Goal: Task Accomplishment & Management: Use online tool/utility

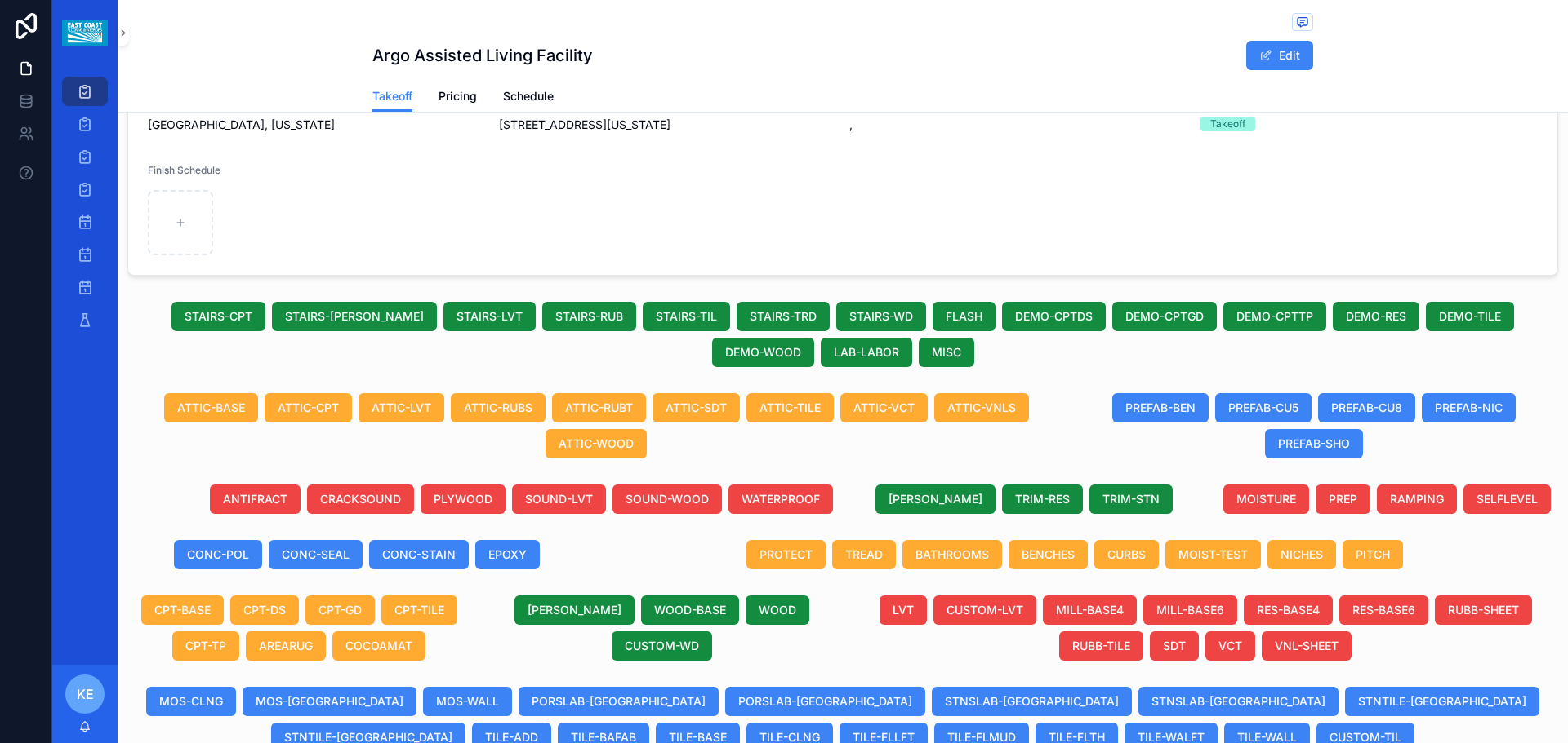
scroll to position [408, 0]
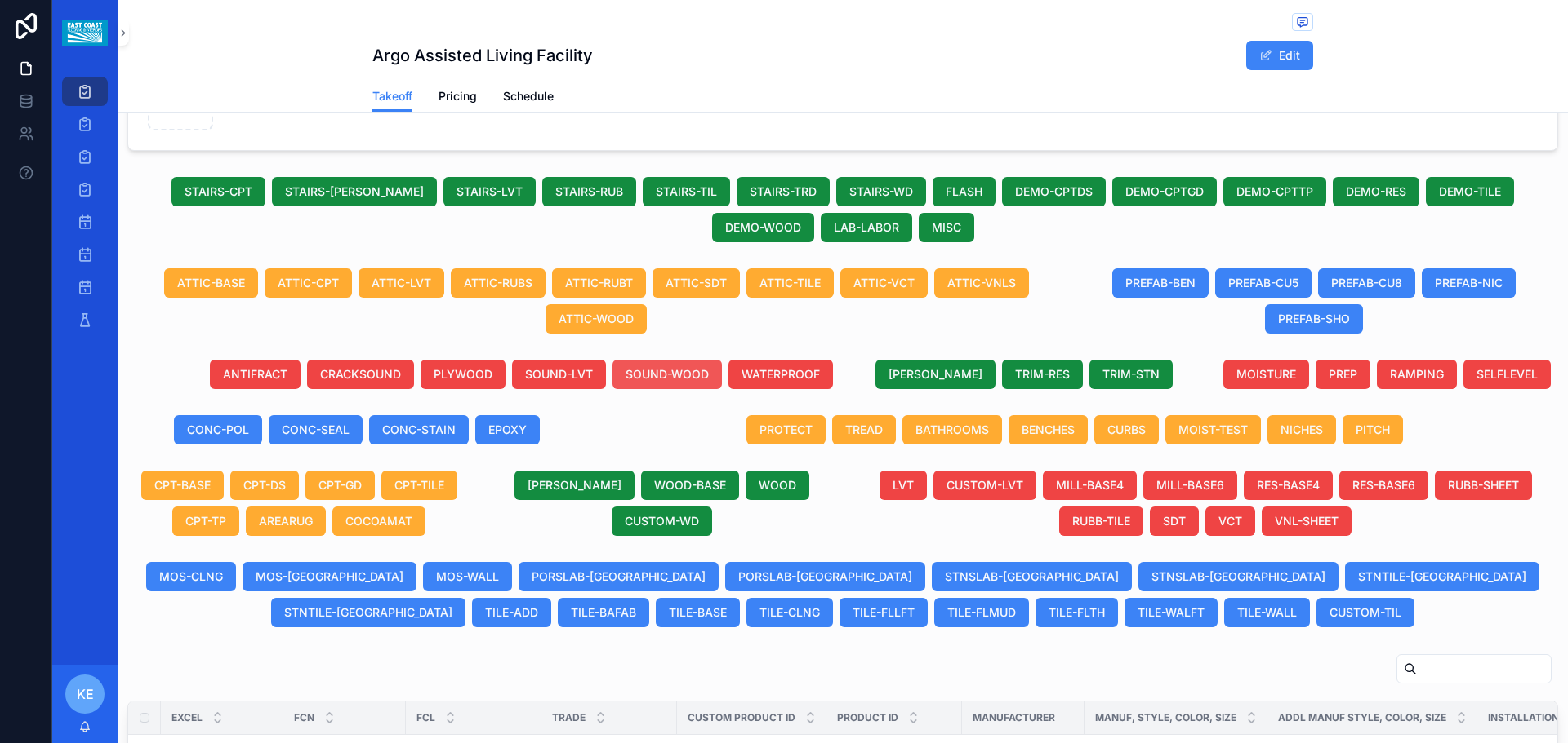
click at [687, 383] on span "SOUND-WOOD" at bounding box center [666, 374] width 83 height 16
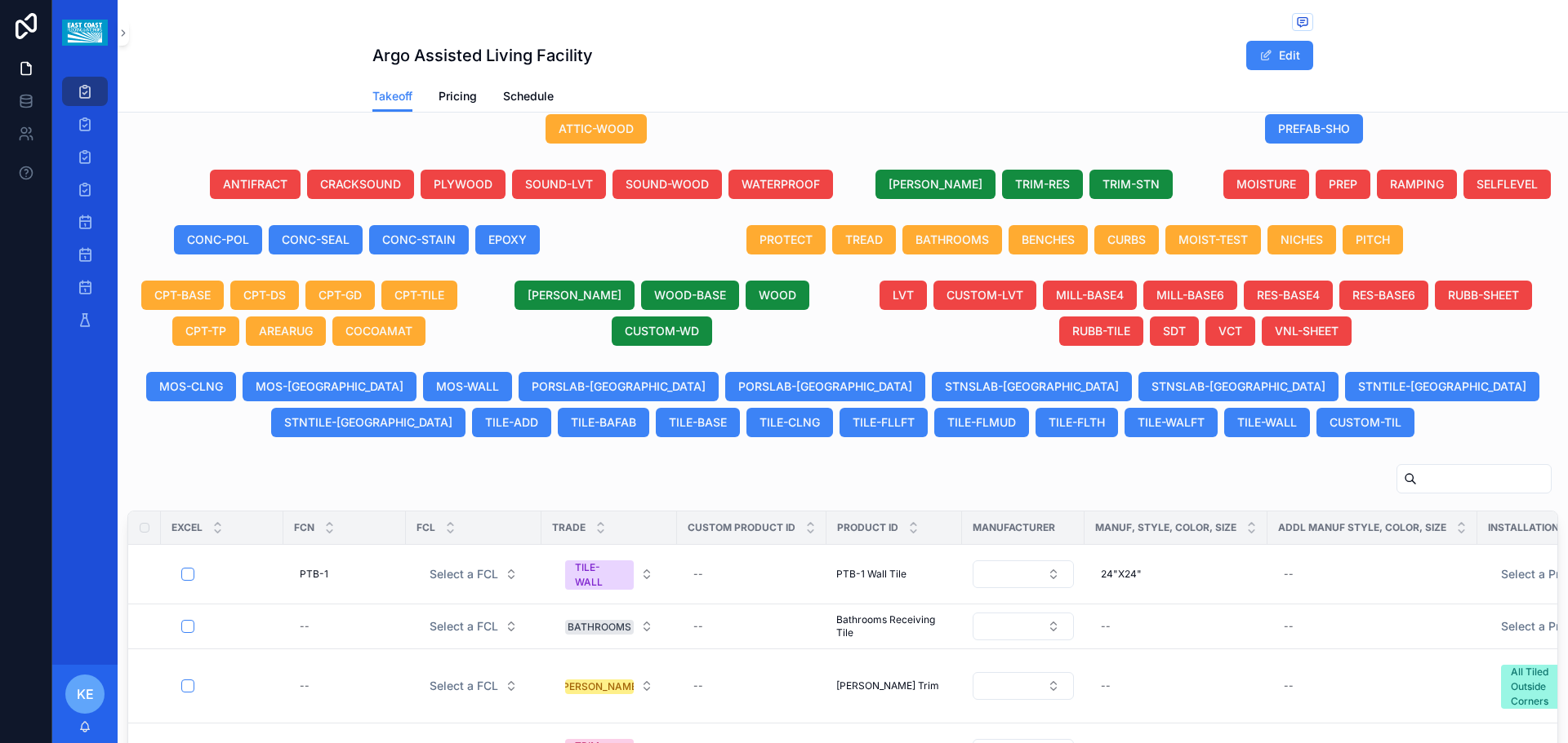
scroll to position [601, 0]
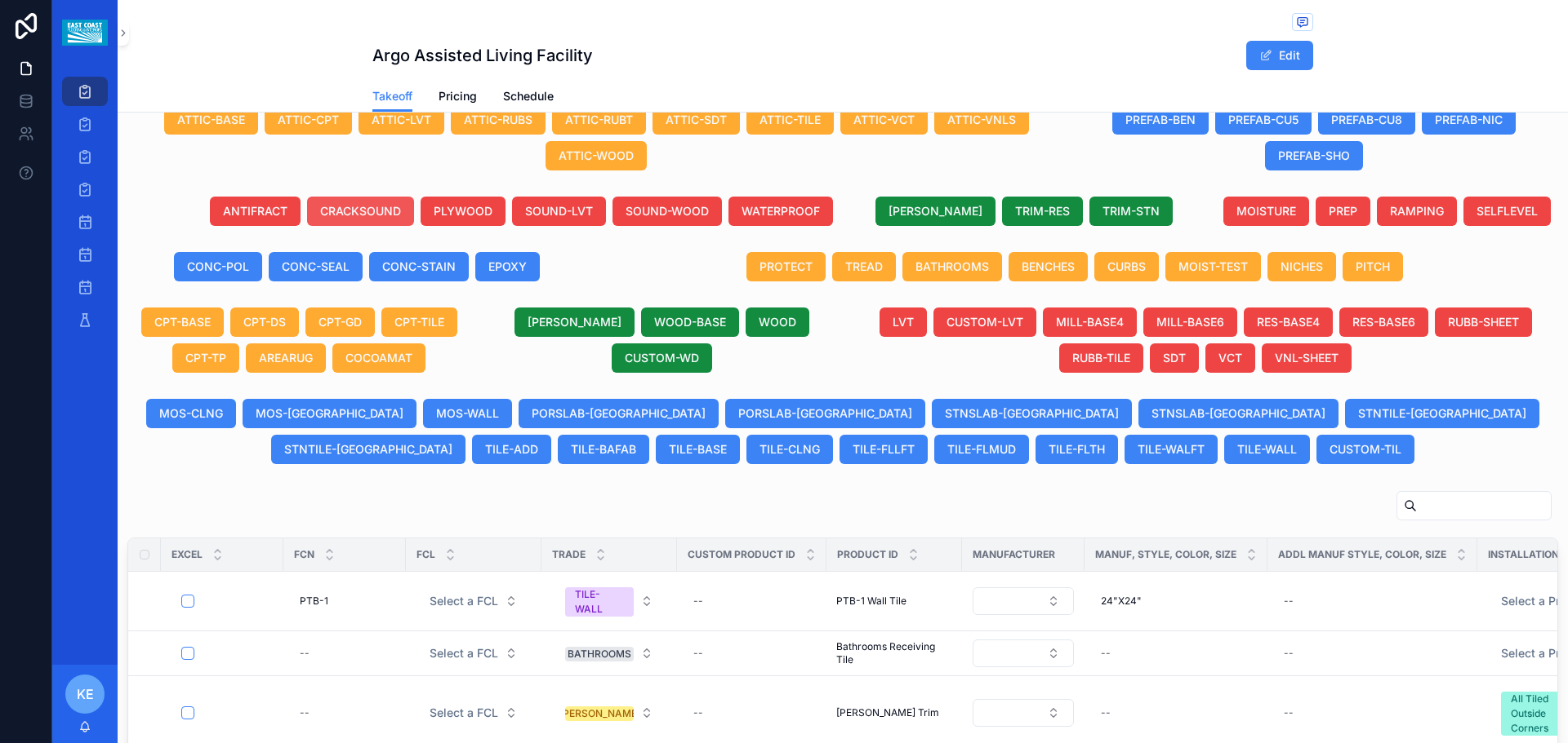
click at [391, 219] on span "CRACKSOUND" at bounding box center [360, 211] width 81 height 16
click at [653, 219] on span "SOUND-WOOD" at bounding box center [666, 211] width 83 height 16
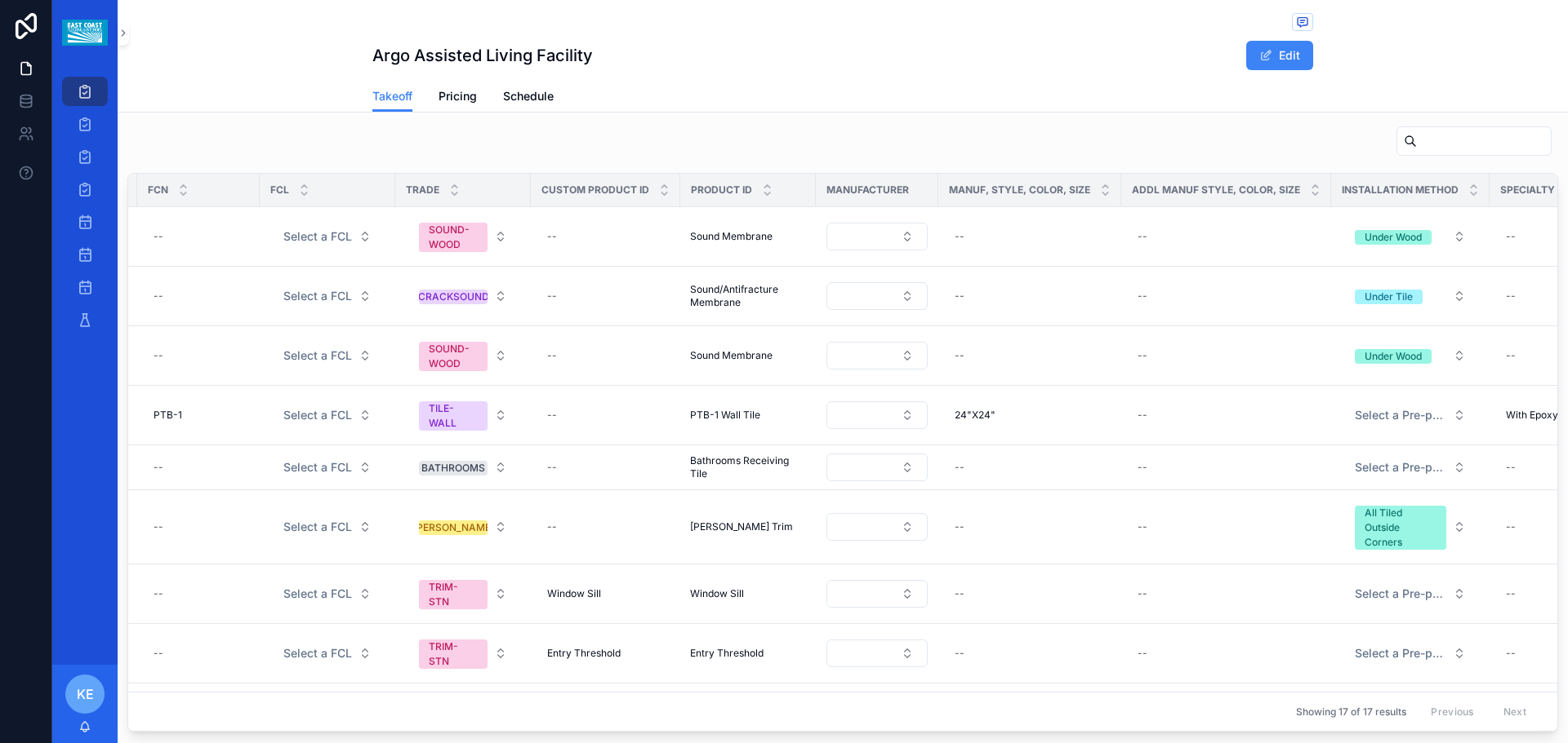
scroll to position [0, 0]
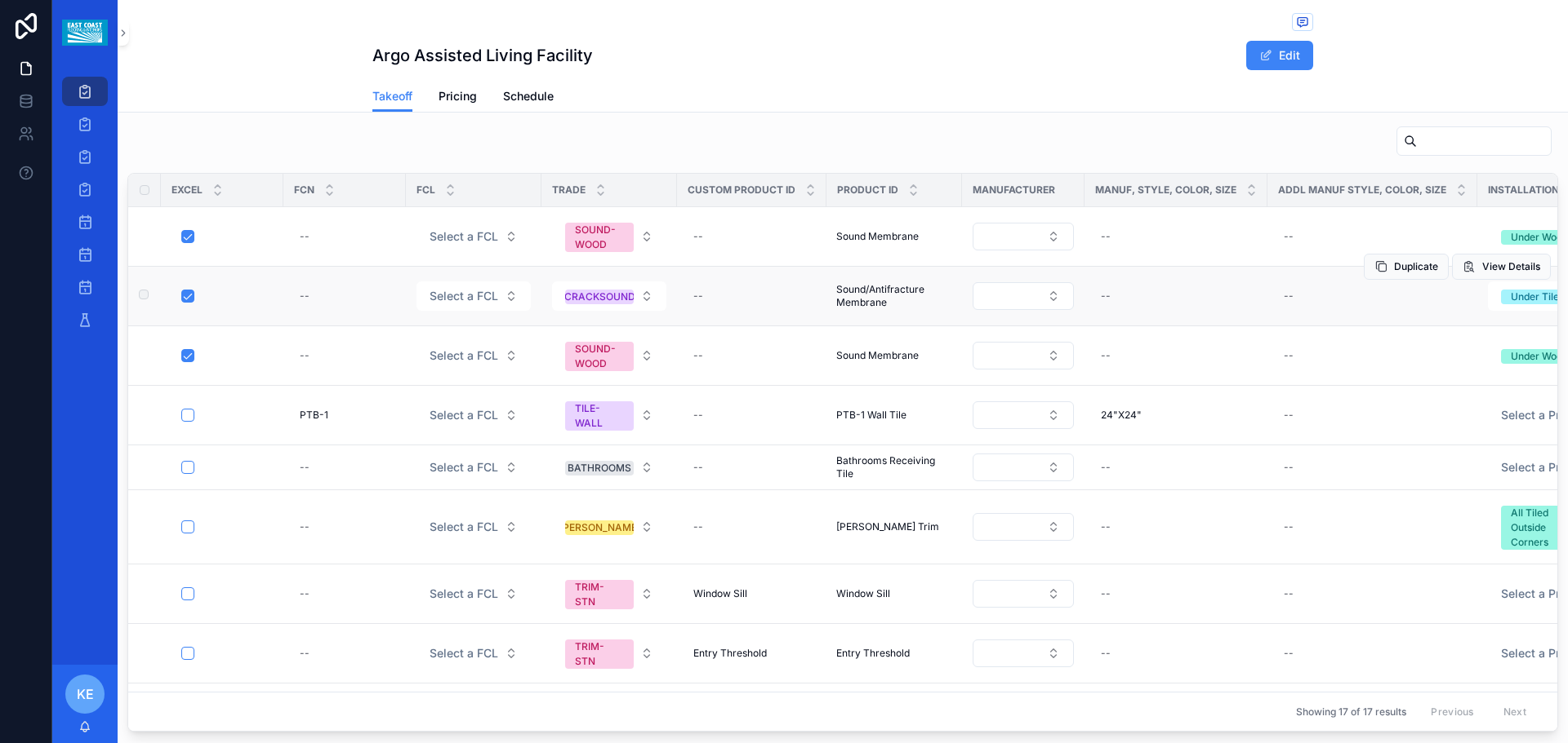
click at [234, 322] on td "scrollable content" at bounding box center [222, 296] width 123 height 60
click at [246, 303] on div "scrollable content" at bounding box center [227, 296] width 92 height 13
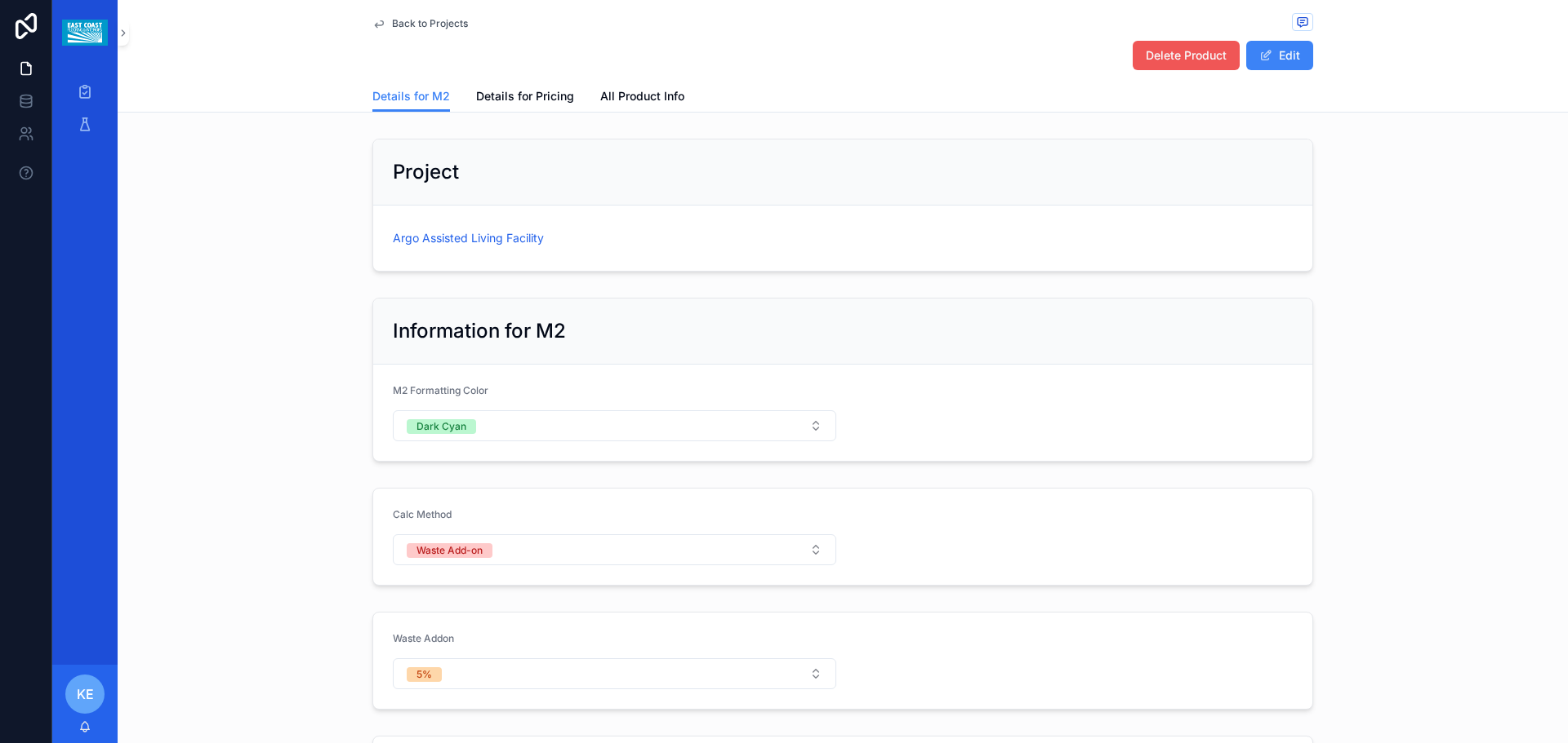
click at [1170, 58] on span "Delete Product" at bounding box center [1186, 55] width 81 height 16
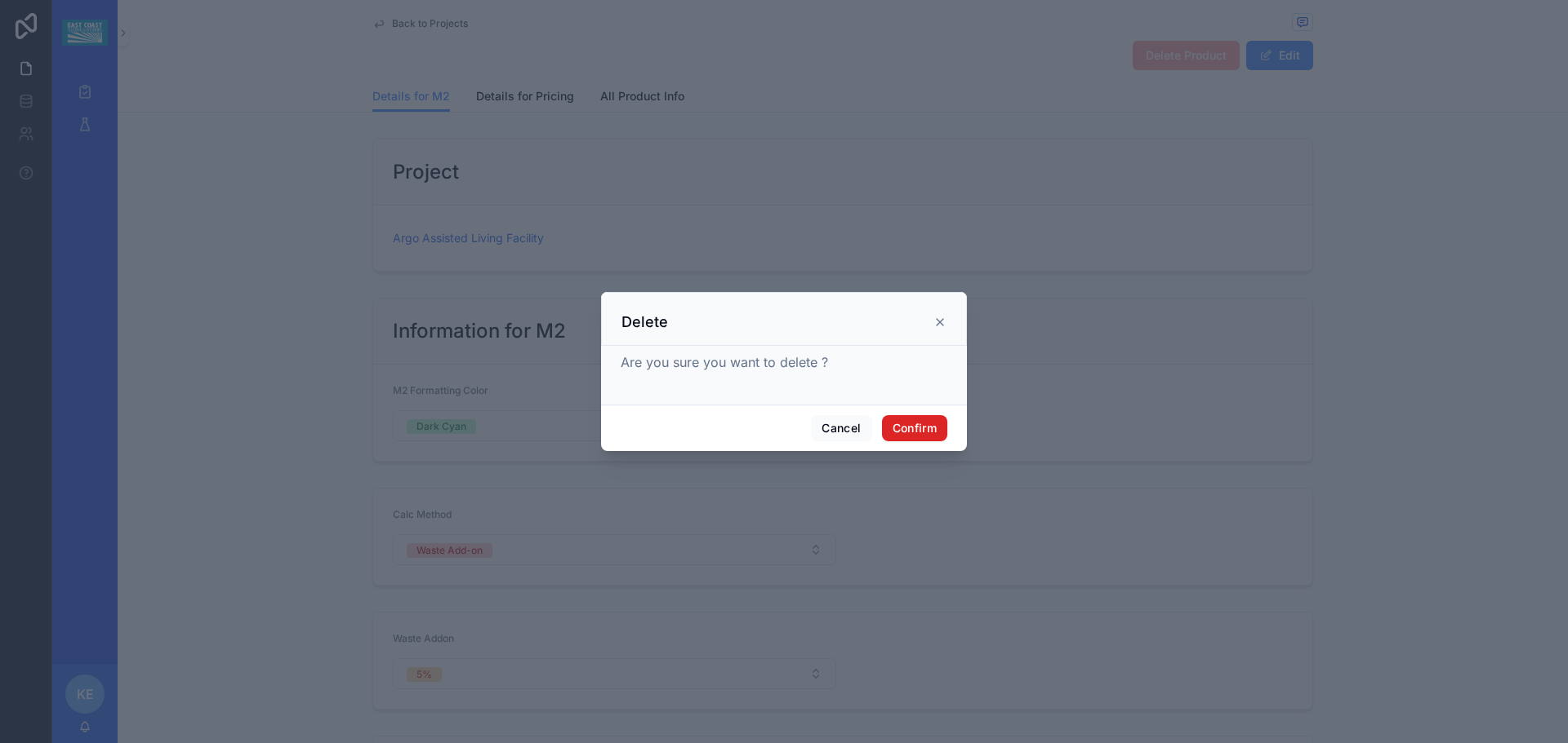
click at [916, 424] on button "Confirm" at bounding box center [914, 428] width 66 height 26
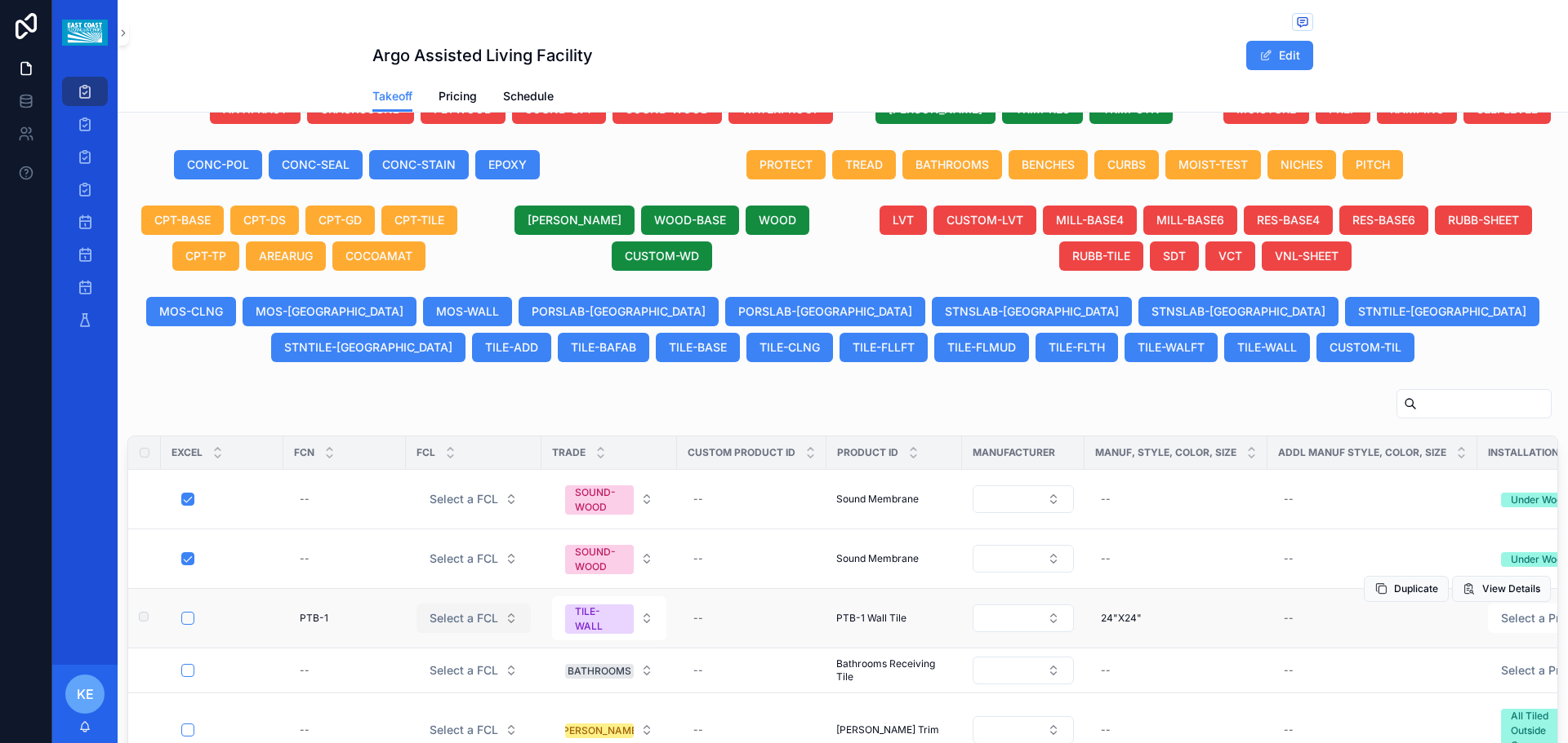
scroll to position [1081, 0]
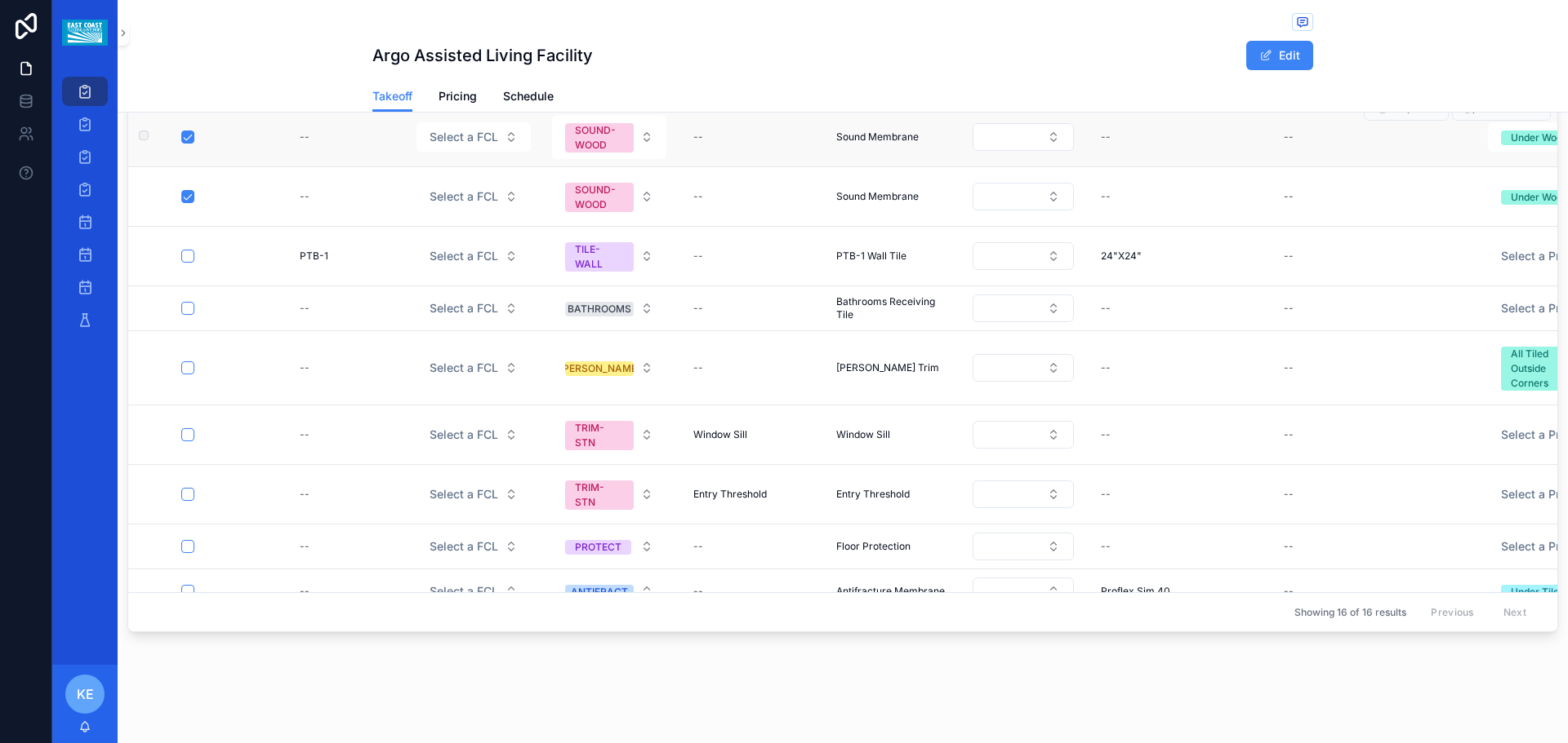
click at [242, 139] on div "scrollable content" at bounding box center [227, 137] width 92 height 13
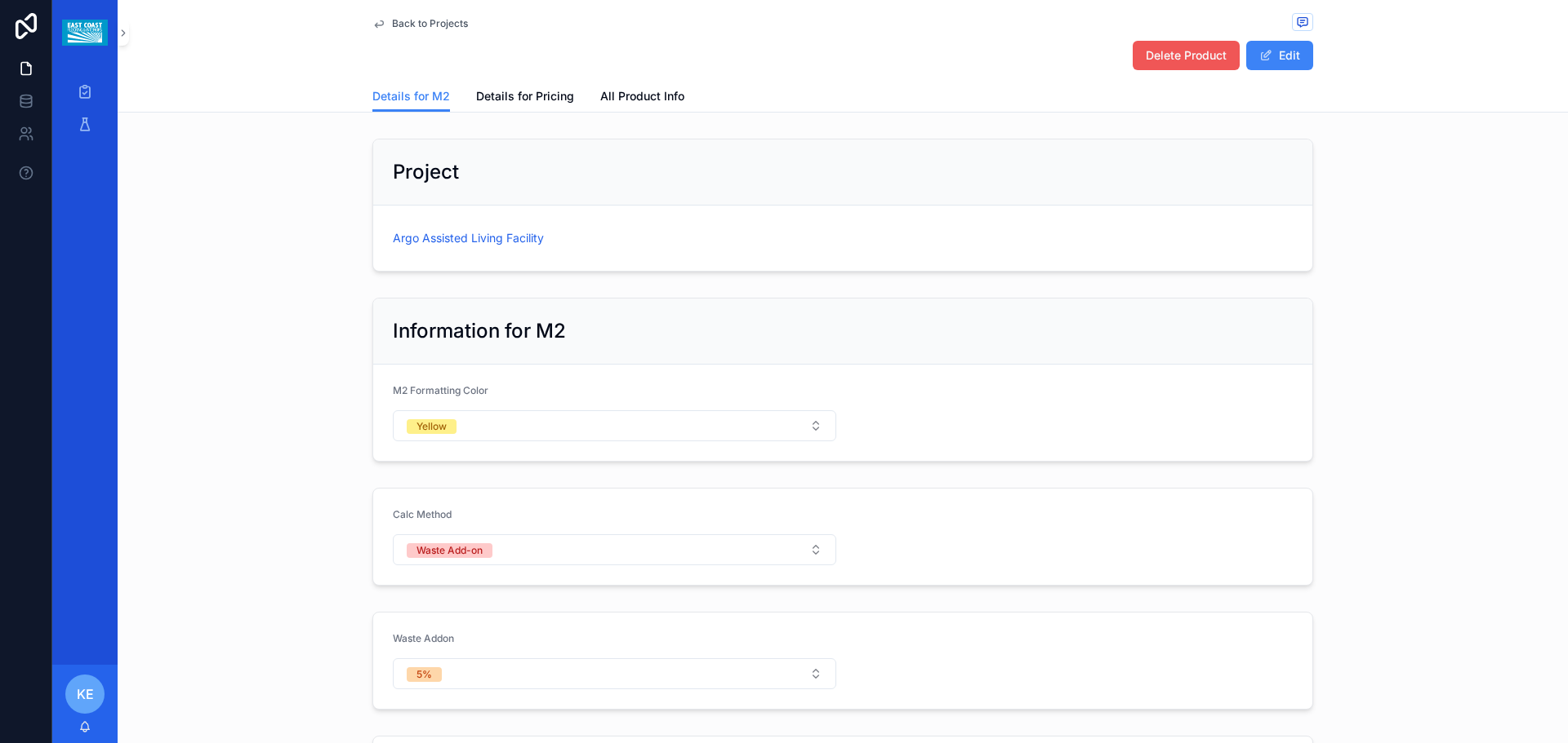
click at [1191, 59] on span "Delete Product" at bounding box center [1186, 55] width 81 height 16
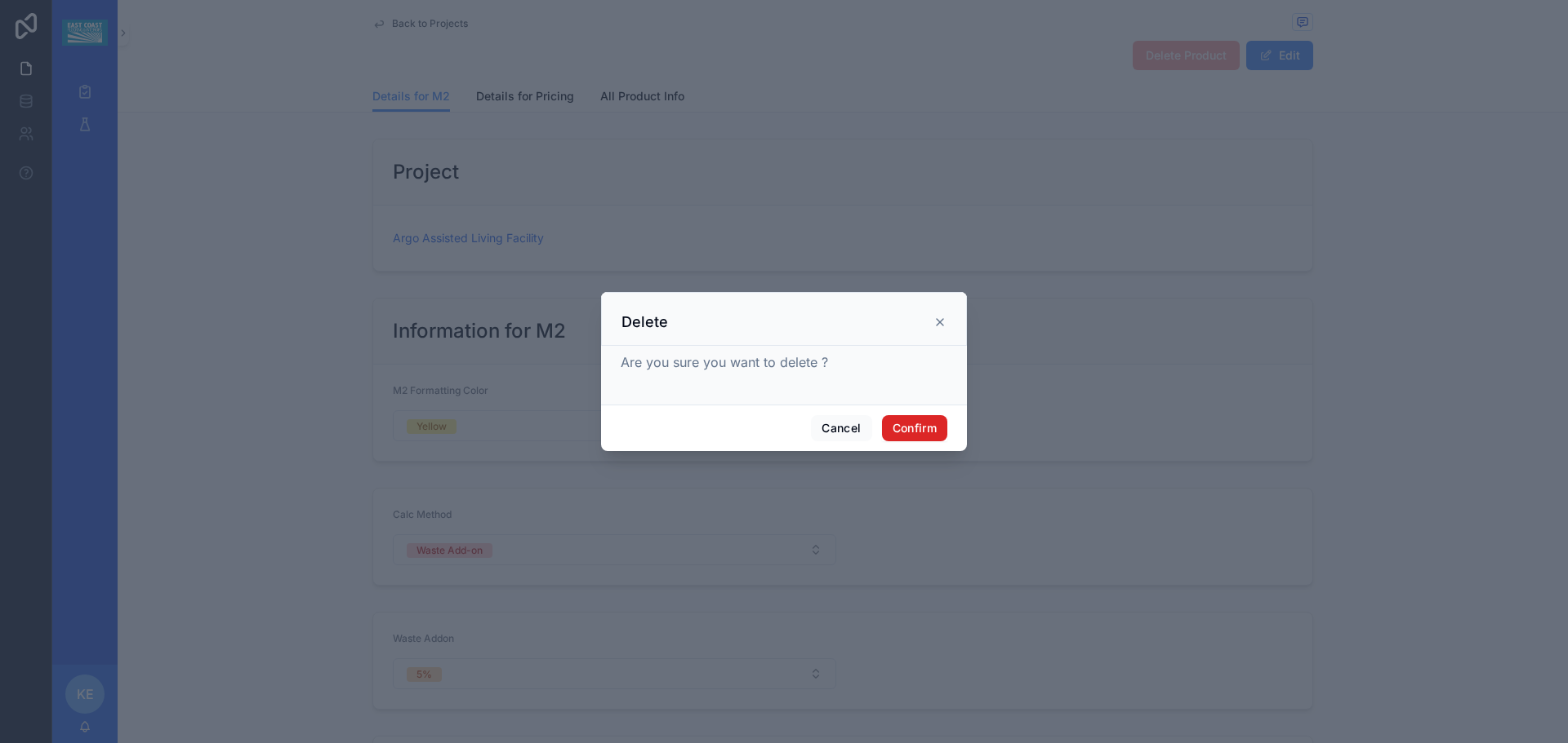
click at [919, 432] on button "Confirm" at bounding box center [914, 428] width 66 height 26
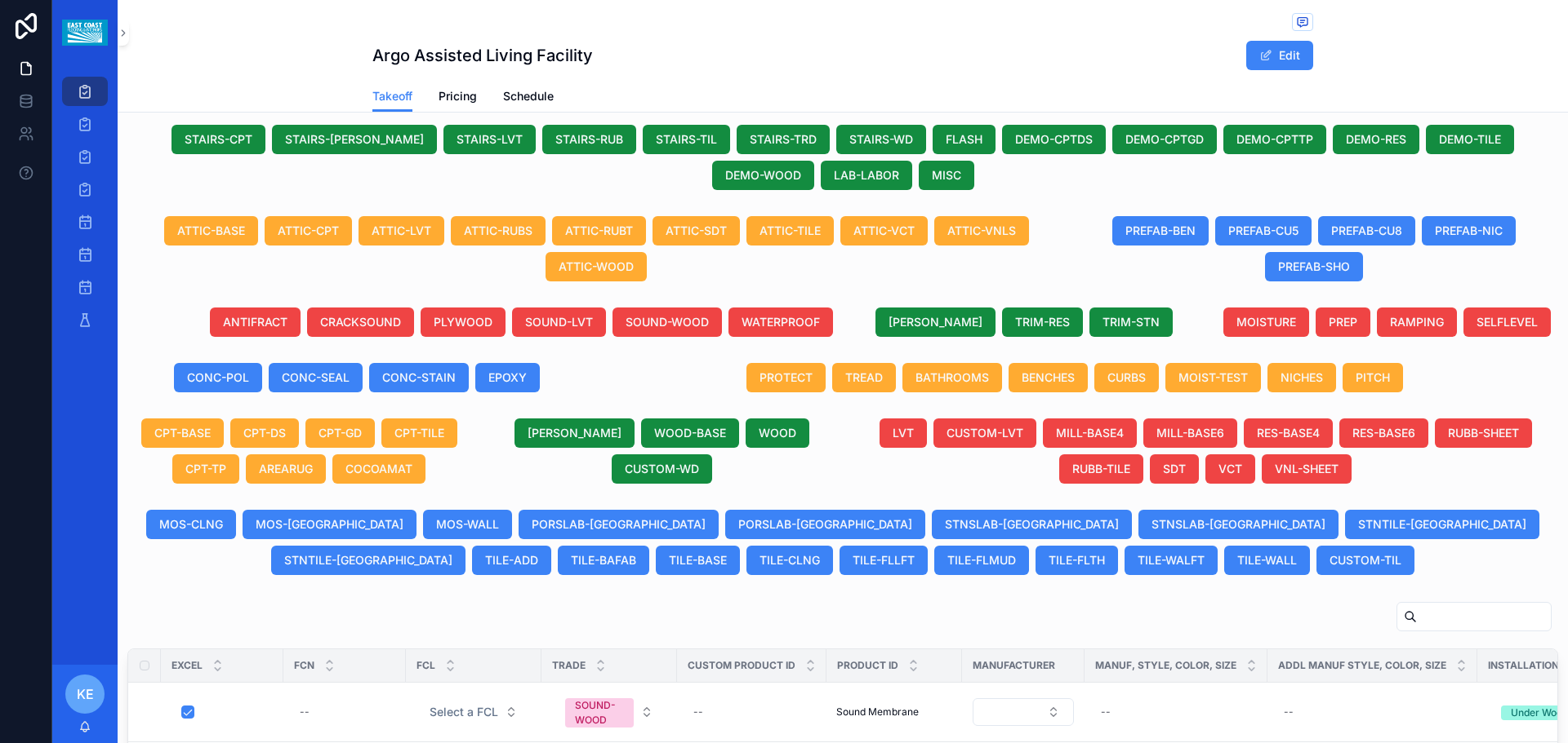
scroll to position [288, 0]
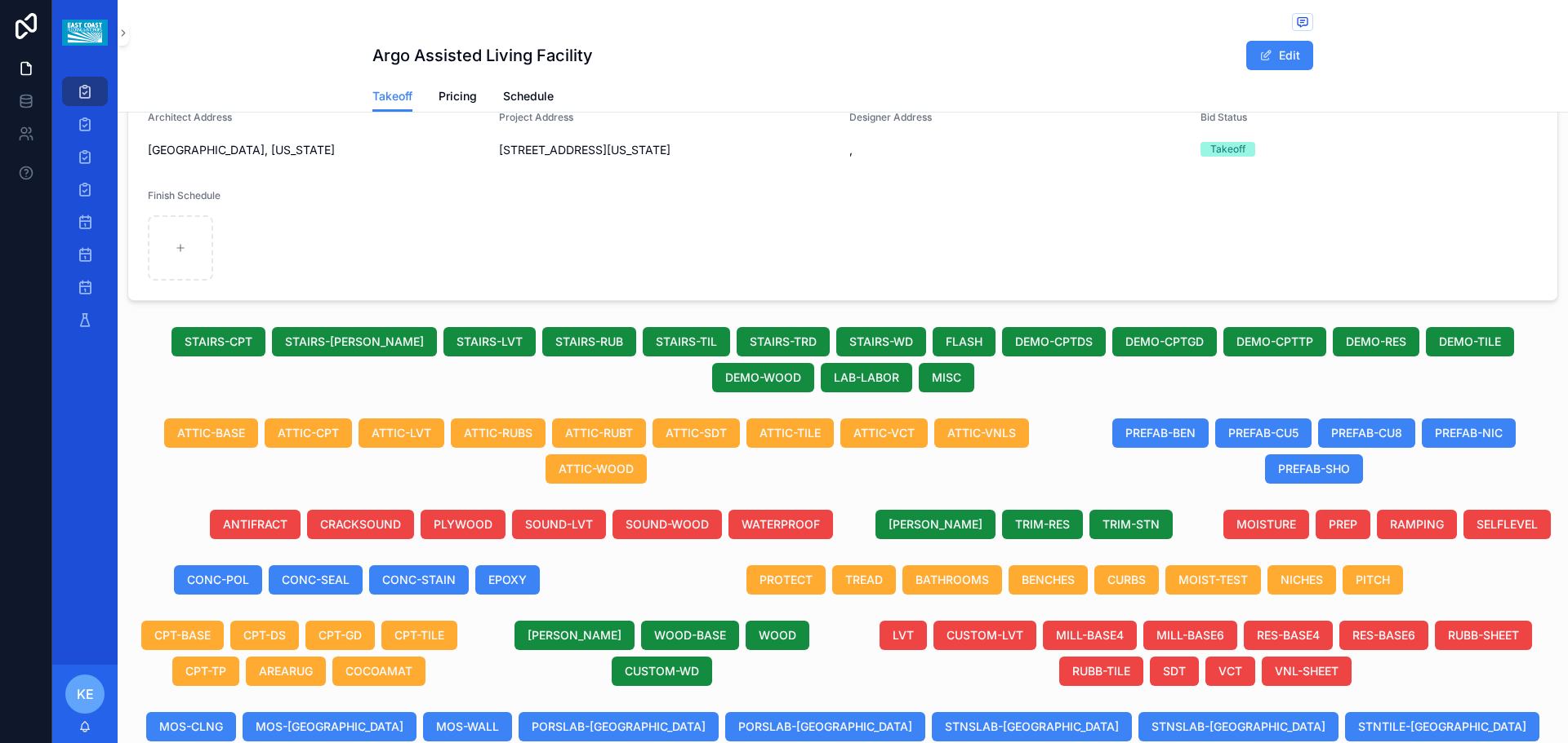
drag, startPoint x: 904, startPoint y: 479, endPoint x: 871, endPoint y: 315, distance: 167.3
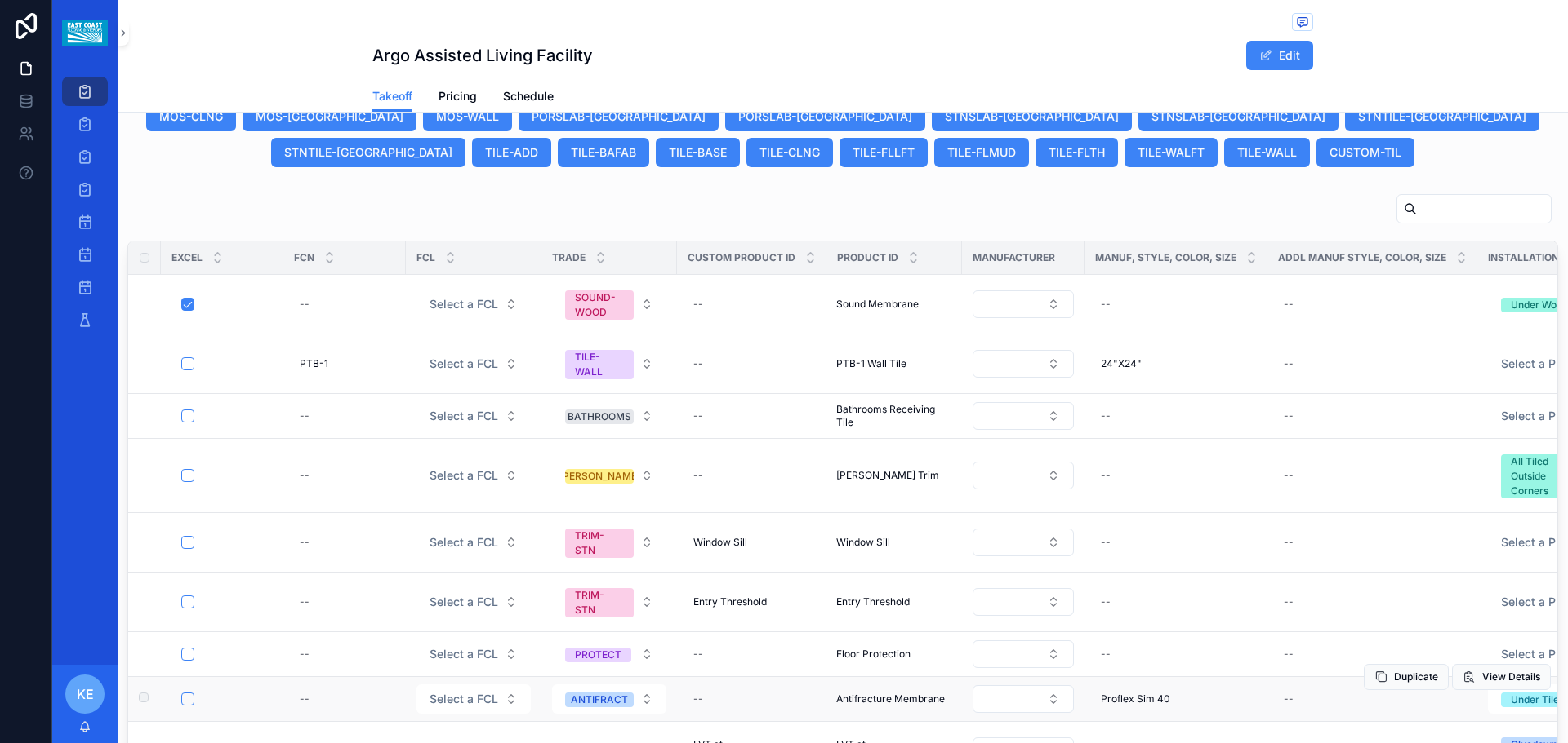
scroll to position [1031, 0]
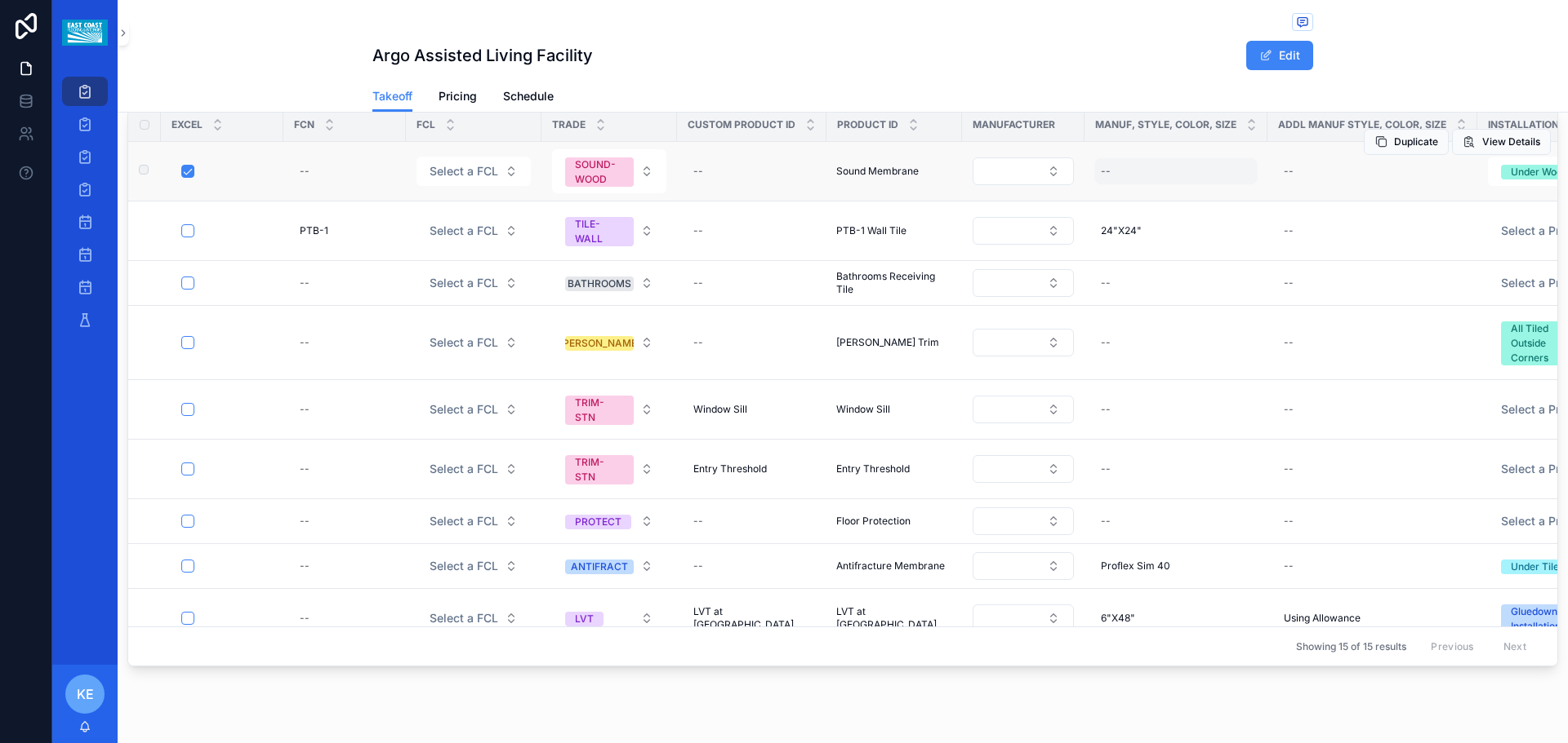
click at [1103, 178] on div "--" at bounding box center [1106, 171] width 10 height 13
type input "**********"
click at [1307, 209] on button "scrollable content" at bounding box center [1299, 210] width 20 height 20
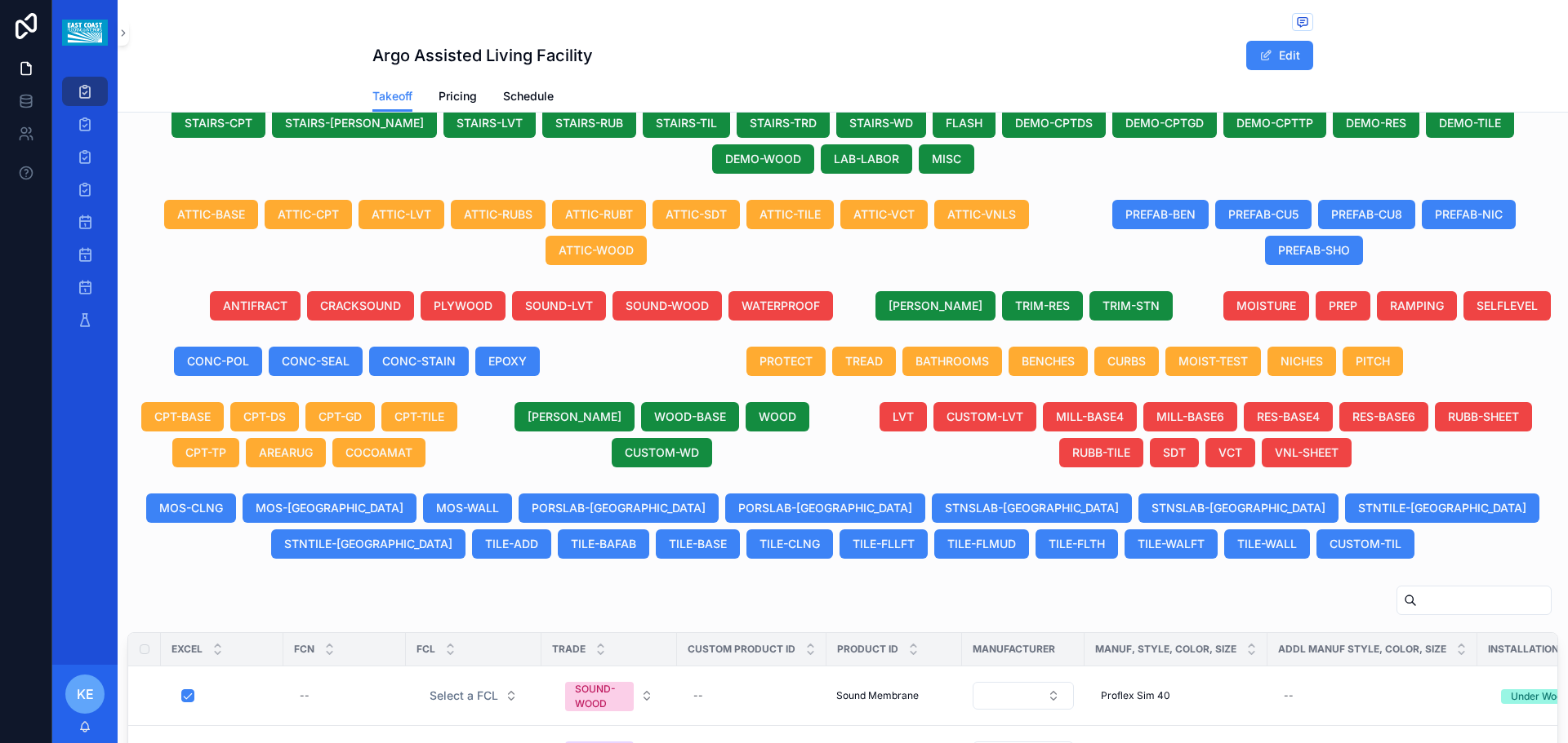
scroll to position [541, 0]
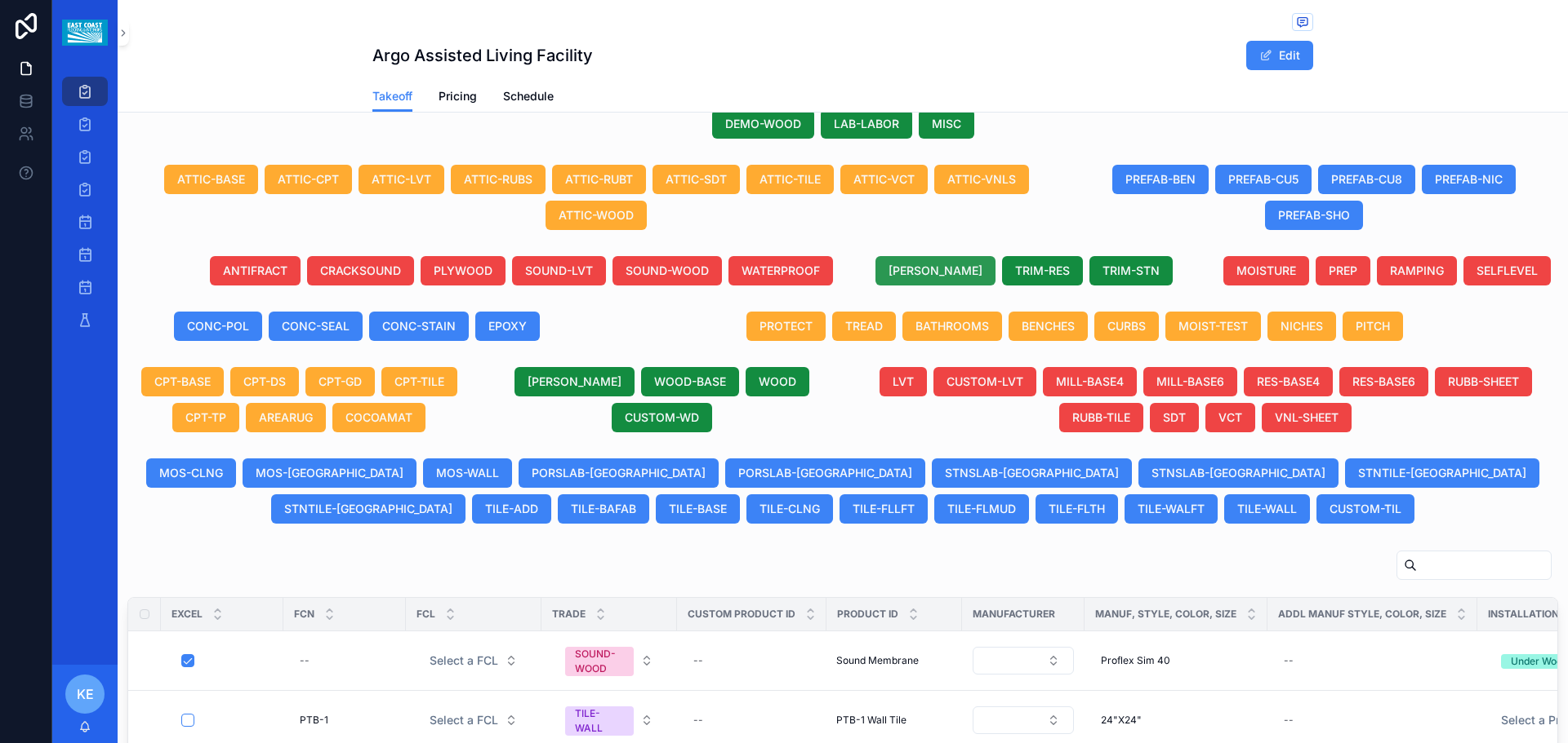
click at [915, 279] on span "[PERSON_NAME]" at bounding box center [935, 271] width 94 height 16
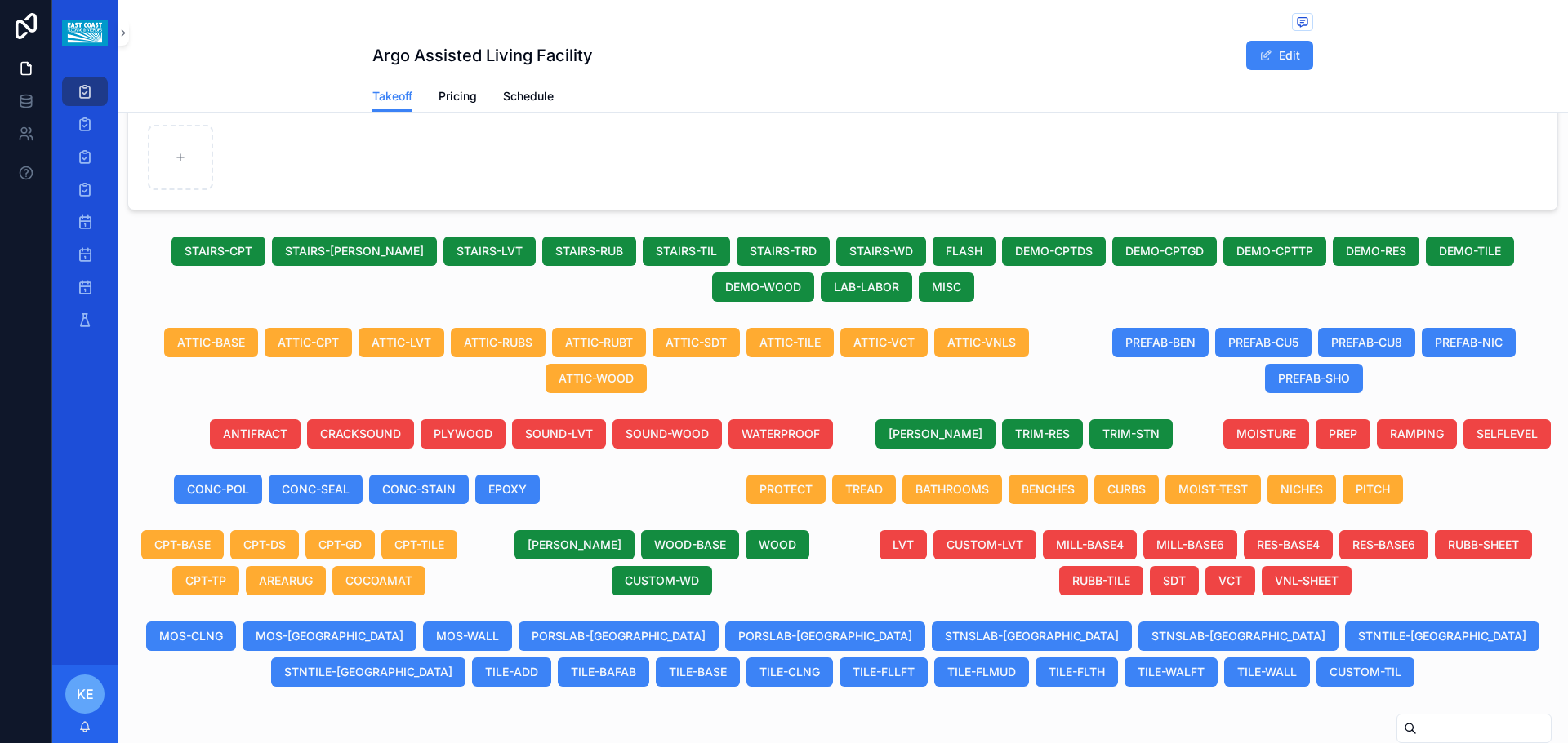
scroll to position [949, 0]
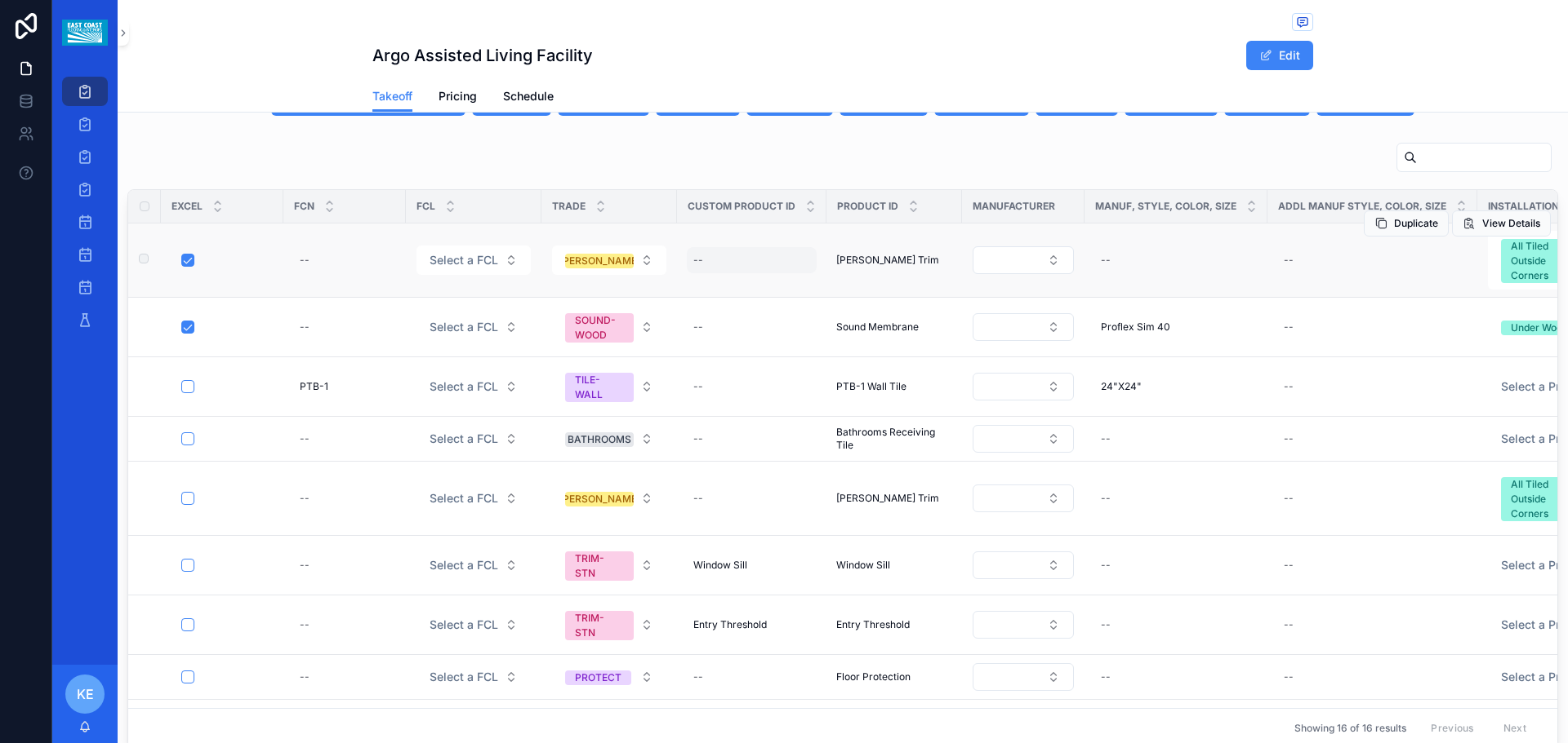
click at [733, 273] on div "--" at bounding box center [752, 260] width 130 height 26
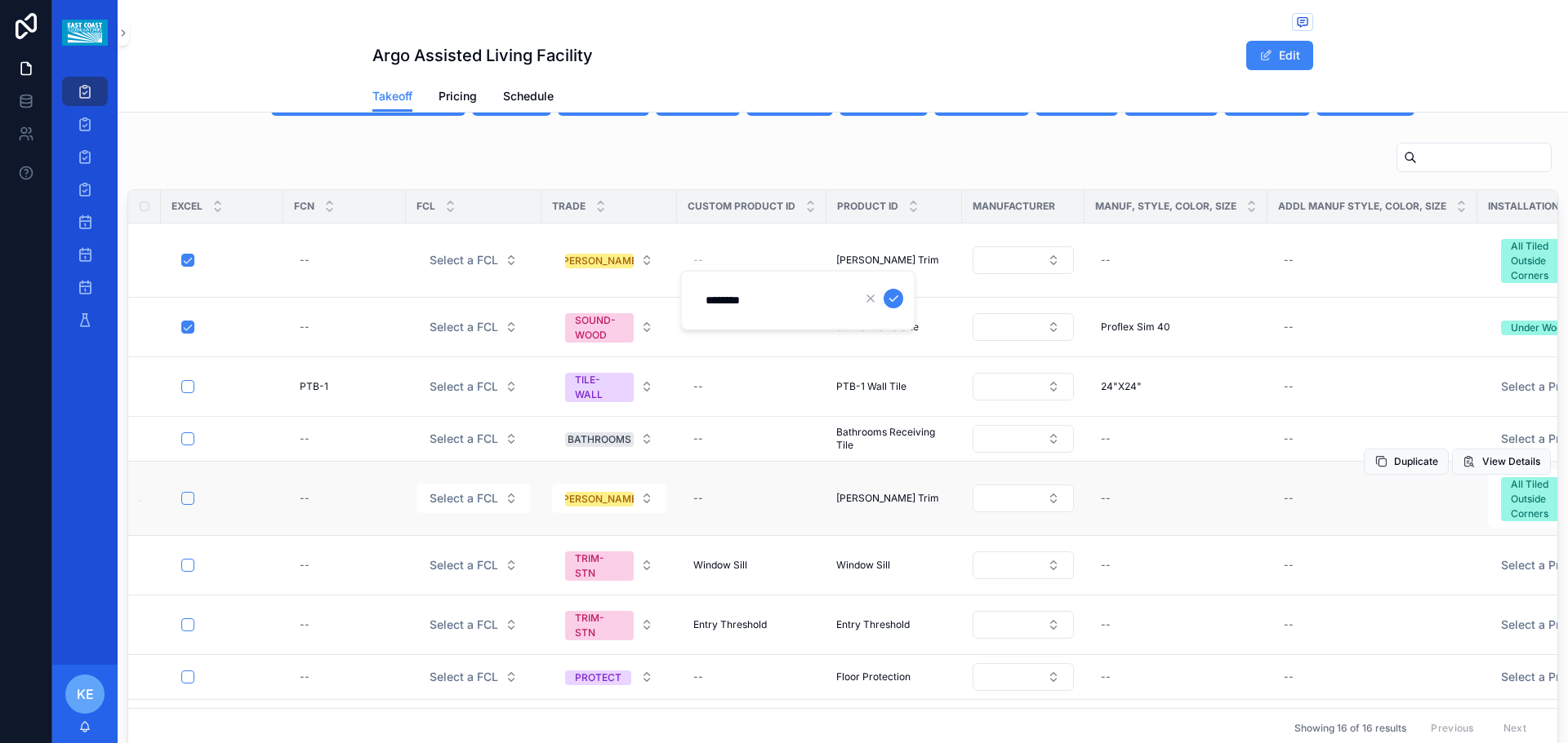
type input "**********"
click at [886, 303] on icon "scrollable content" at bounding box center [893, 299] width 13 height 13
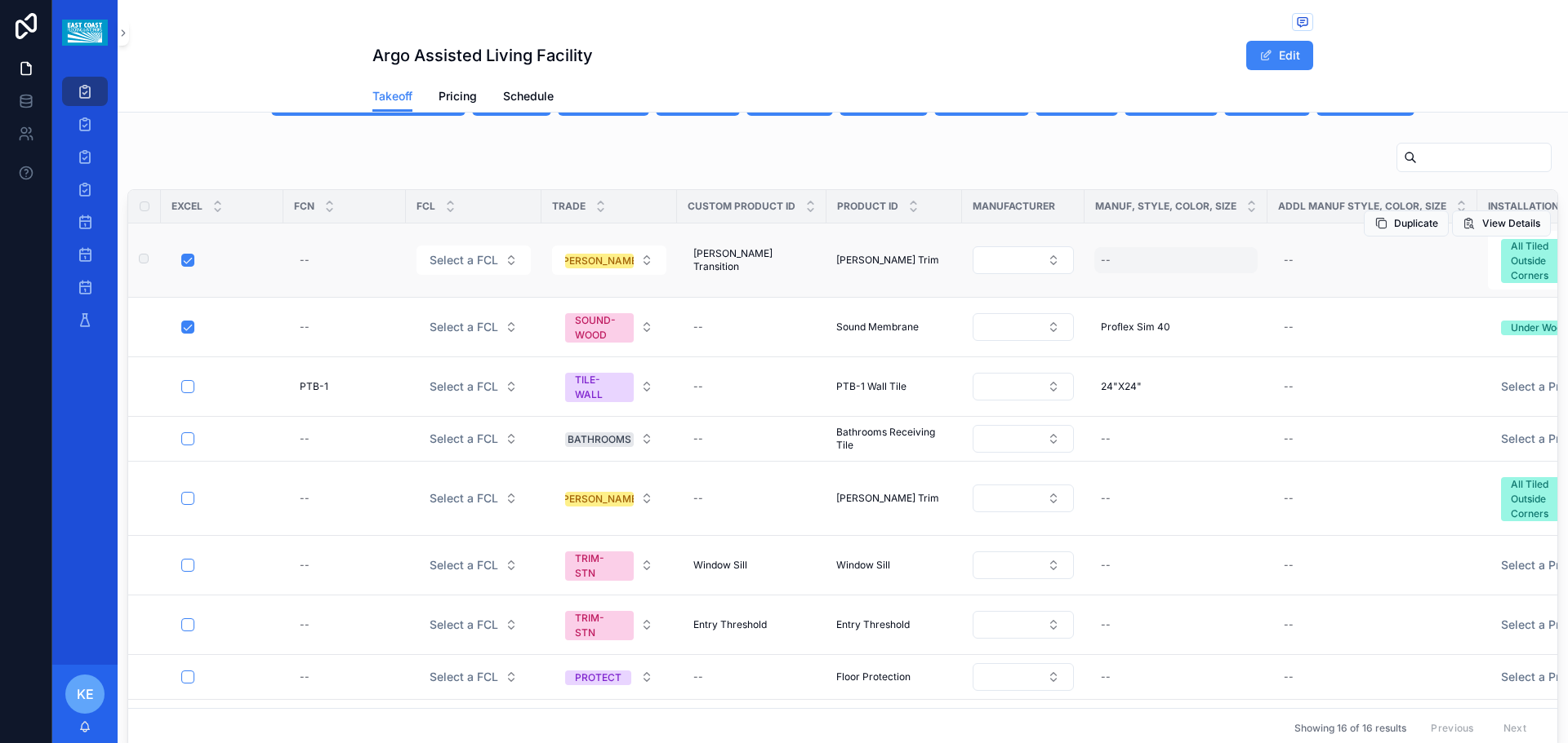
click at [1155, 268] on div "--" at bounding box center [1175, 260] width 163 height 26
click at [1127, 298] on td "--" at bounding box center [1176, 261] width 183 height 74
click at [1126, 273] on div "--" at bounding box center [1175, 260] width 163 height 26
type input "**********"
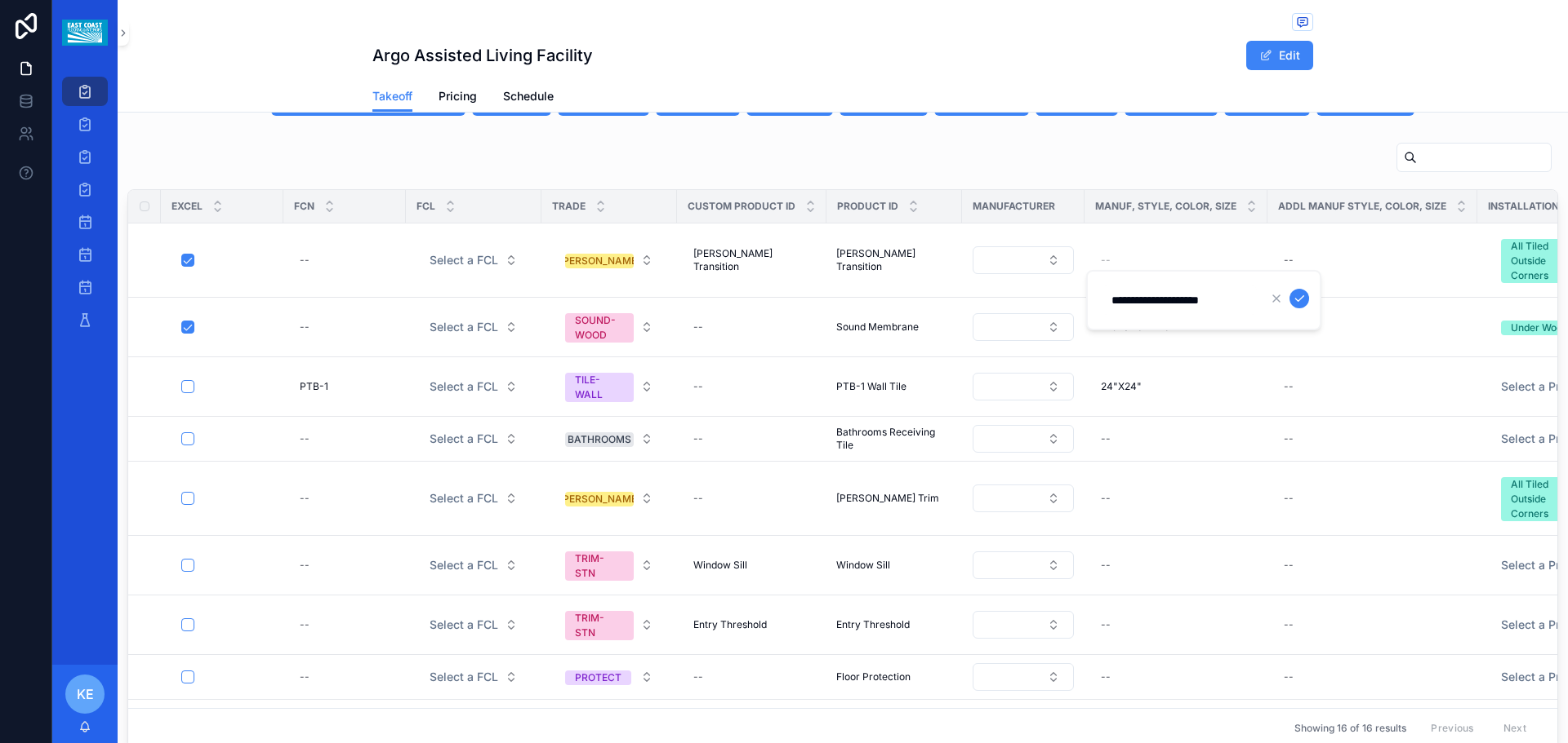
click button "scrollable content" at bounding box center [1299, 298] width 20 height 20
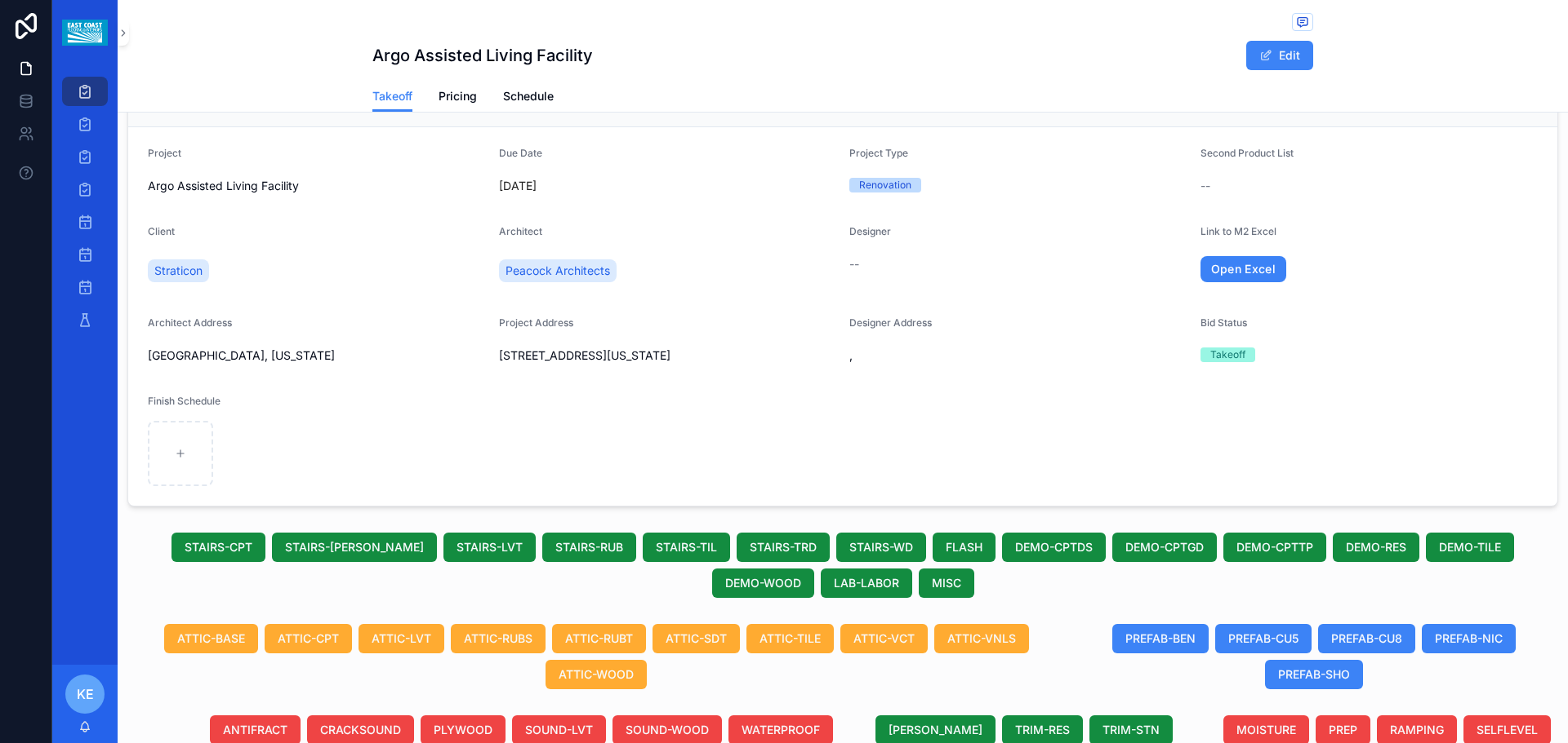
scroll to position [0, 0]
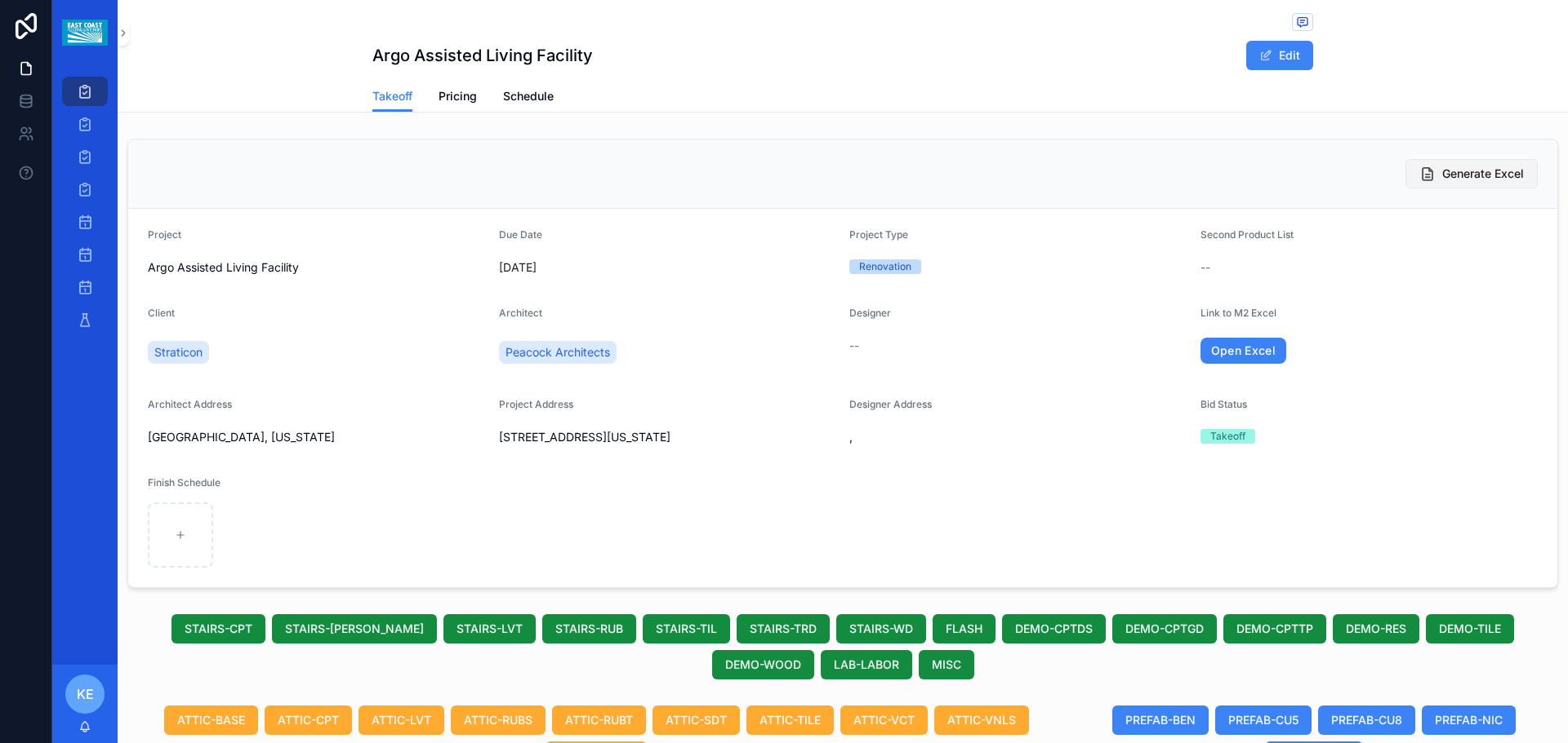
click at [1466, 164] on button "Generate Excel" at bounding box center [1471, 173] width 132 height 30
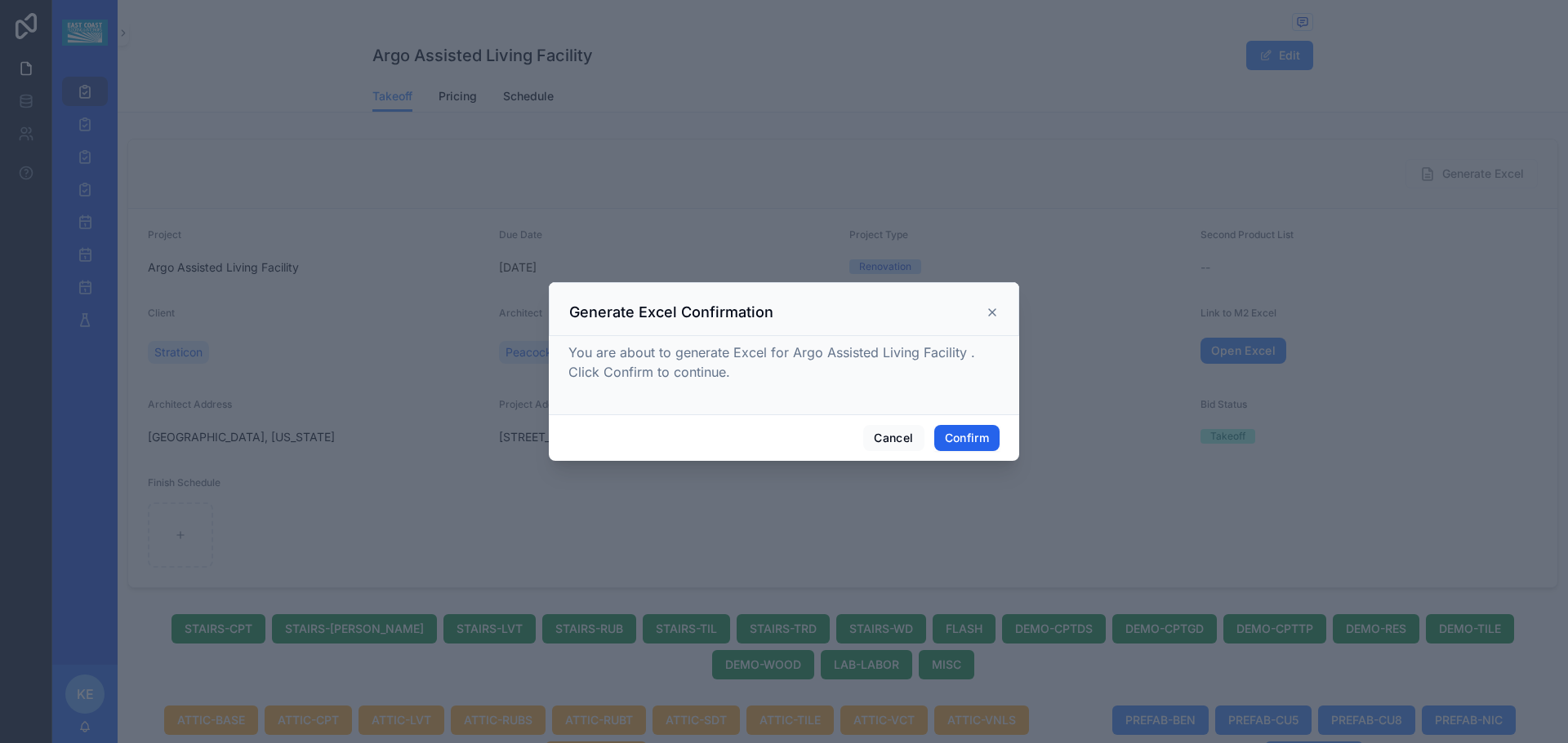
click at [967, 435] on button "Confirm" at bounding box center [967, 437] width 66 height 26
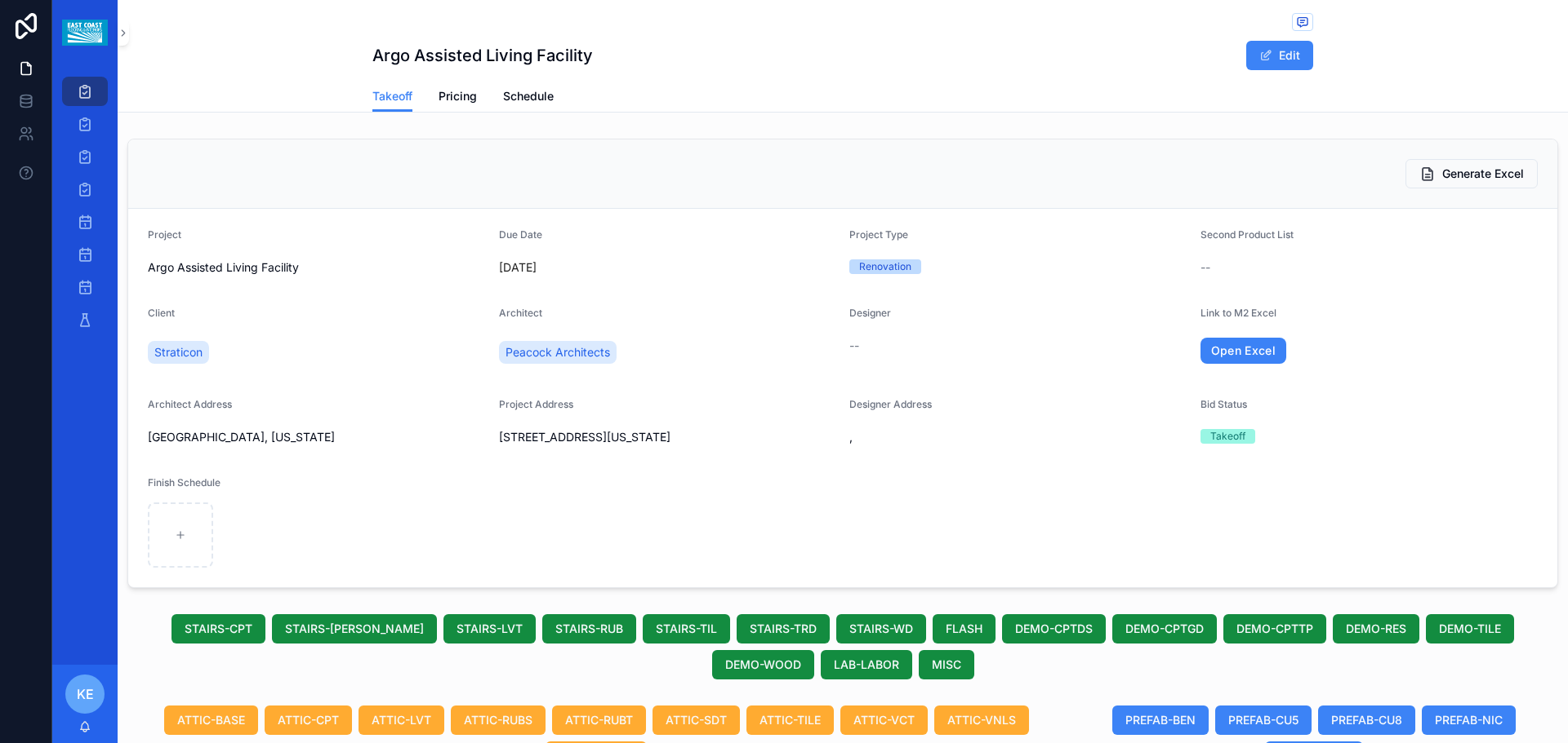
click at [1215, 351] on link "Open Excel" at bounding box center [1243, 351] width 87 height 26
